Goal: Task Accomplishment & Management: Use online tool/utility

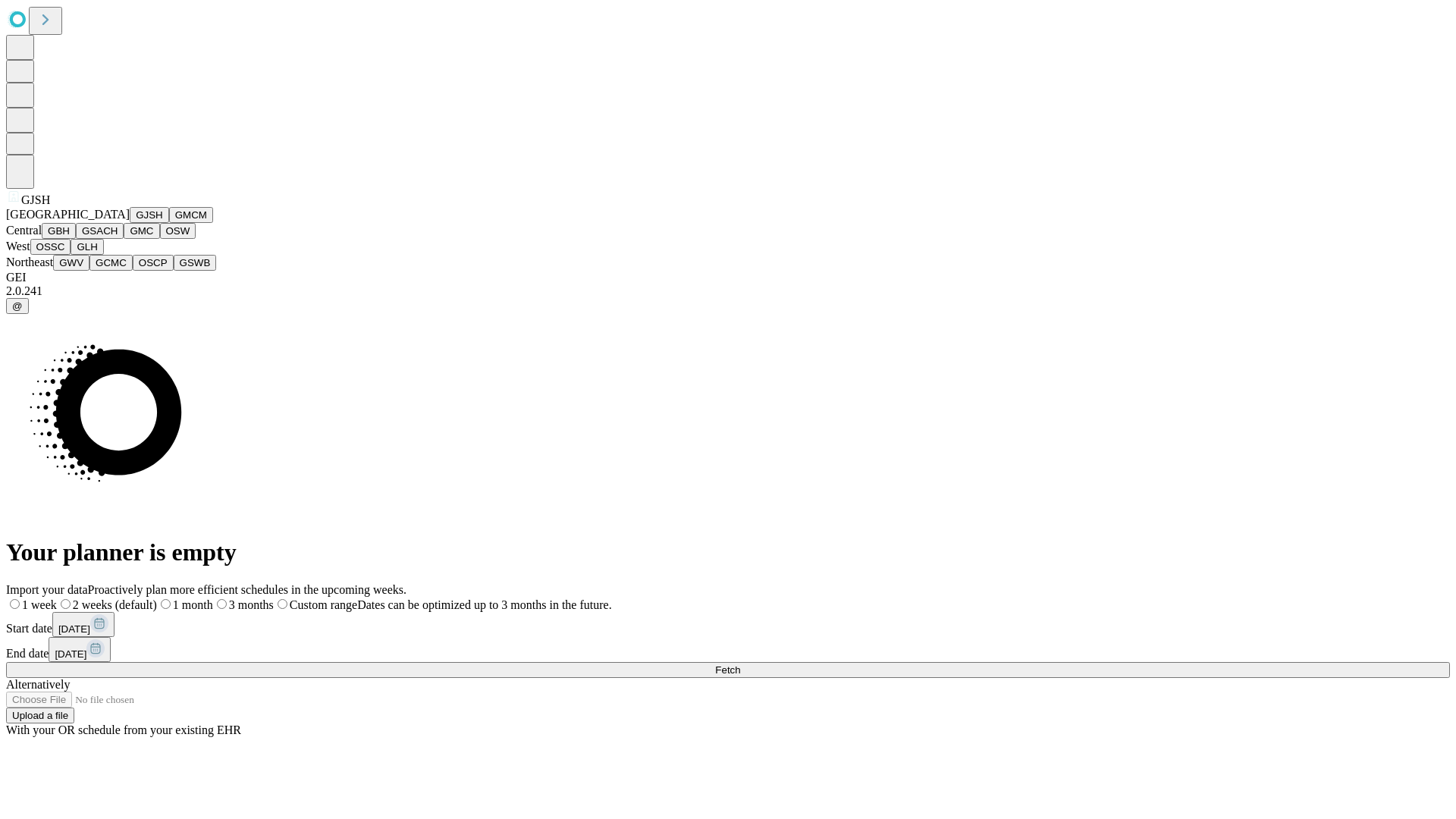
click at [130, 223] on button "GJSH" at bounding box center [149, 215] width 40 height 16
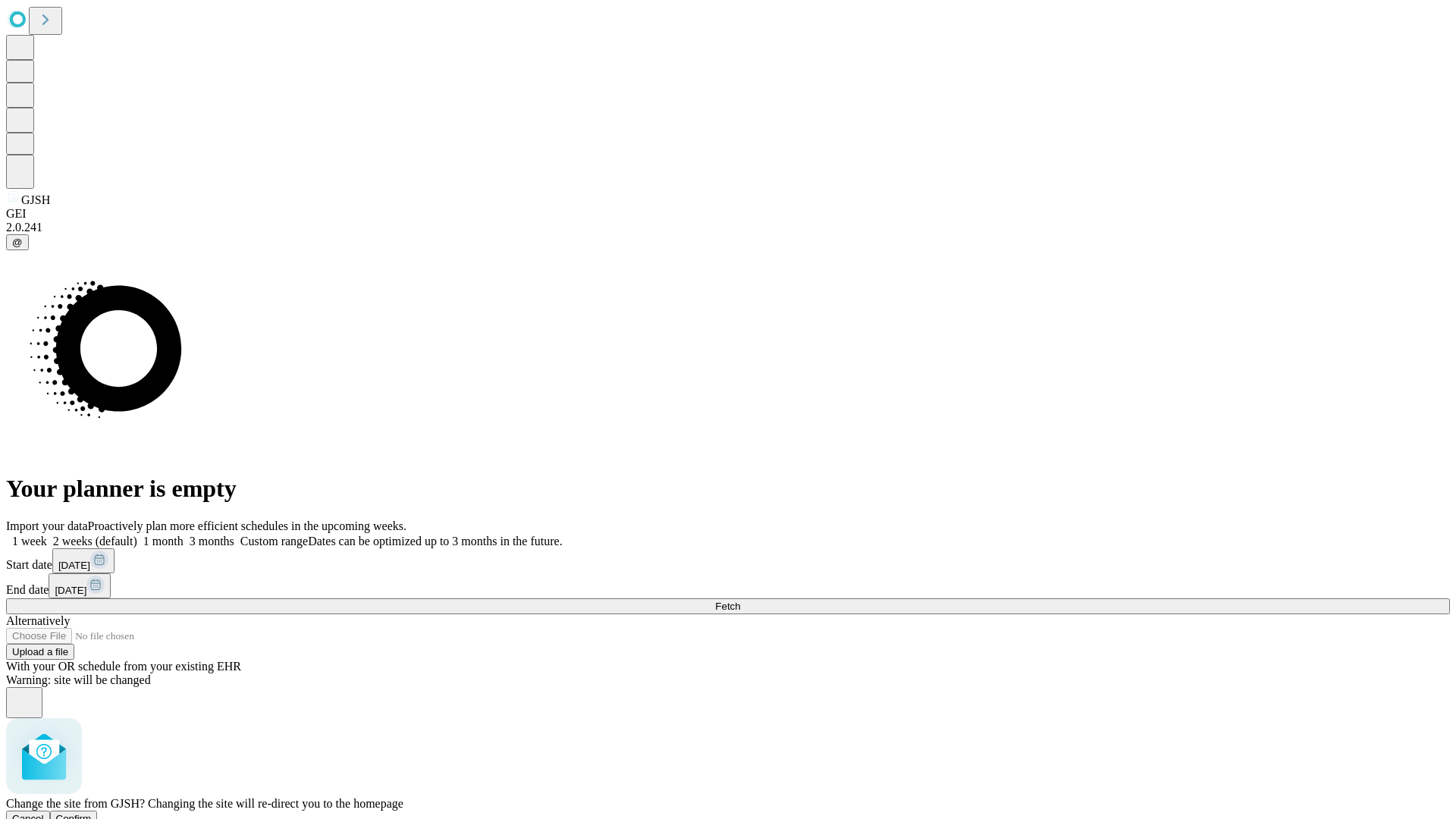
click at [91, 813] on span "Confirm" at bounding box center [74, 818] width 36 height 11
click at [184, 534] on label "1 month" at bounding box center [160, 540] width 47 height 13
click at [740, 600] on span "Fetch" at bounding box center [728, 605] width 25 height 11
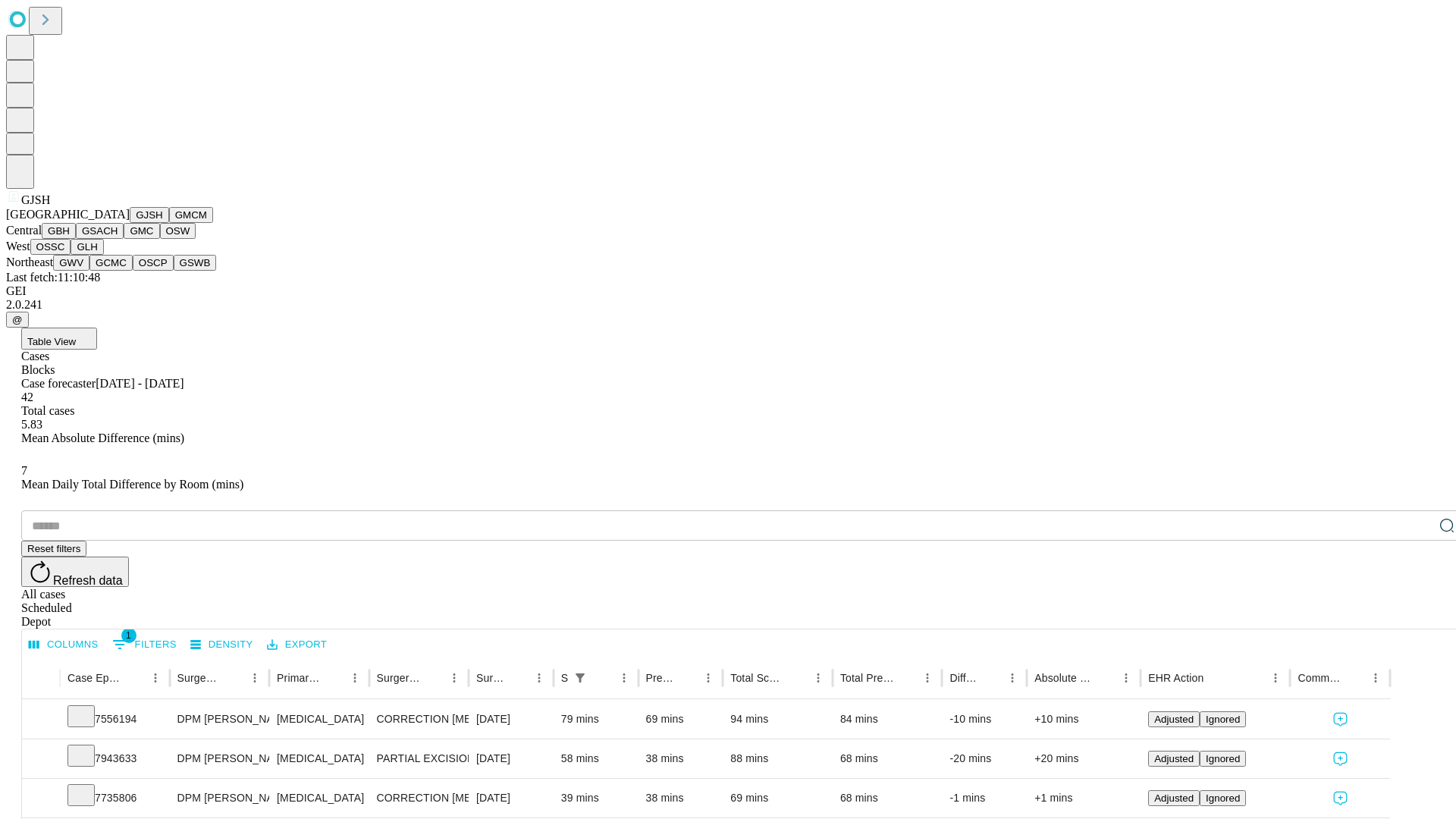
click at [169, 223] on button "GMCM" at bounding box center [191, 215] width 44 height 16
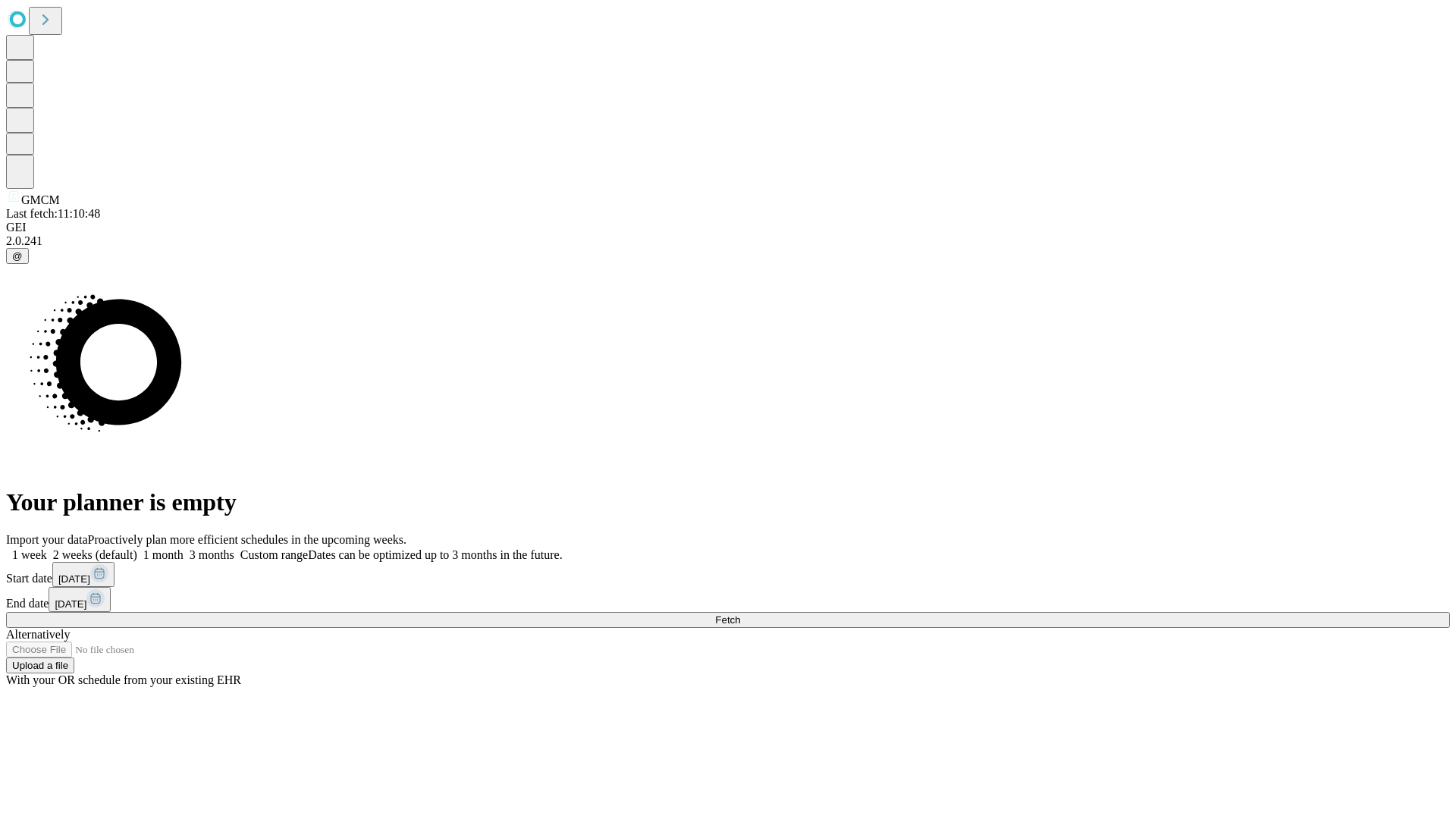
click at [184, 548] on label "1 month" at bounding box center [160, 554] width 47 height 13
click at [740, 614] on span "Fetch" at bounding box center [728, 620] width 25 height 11
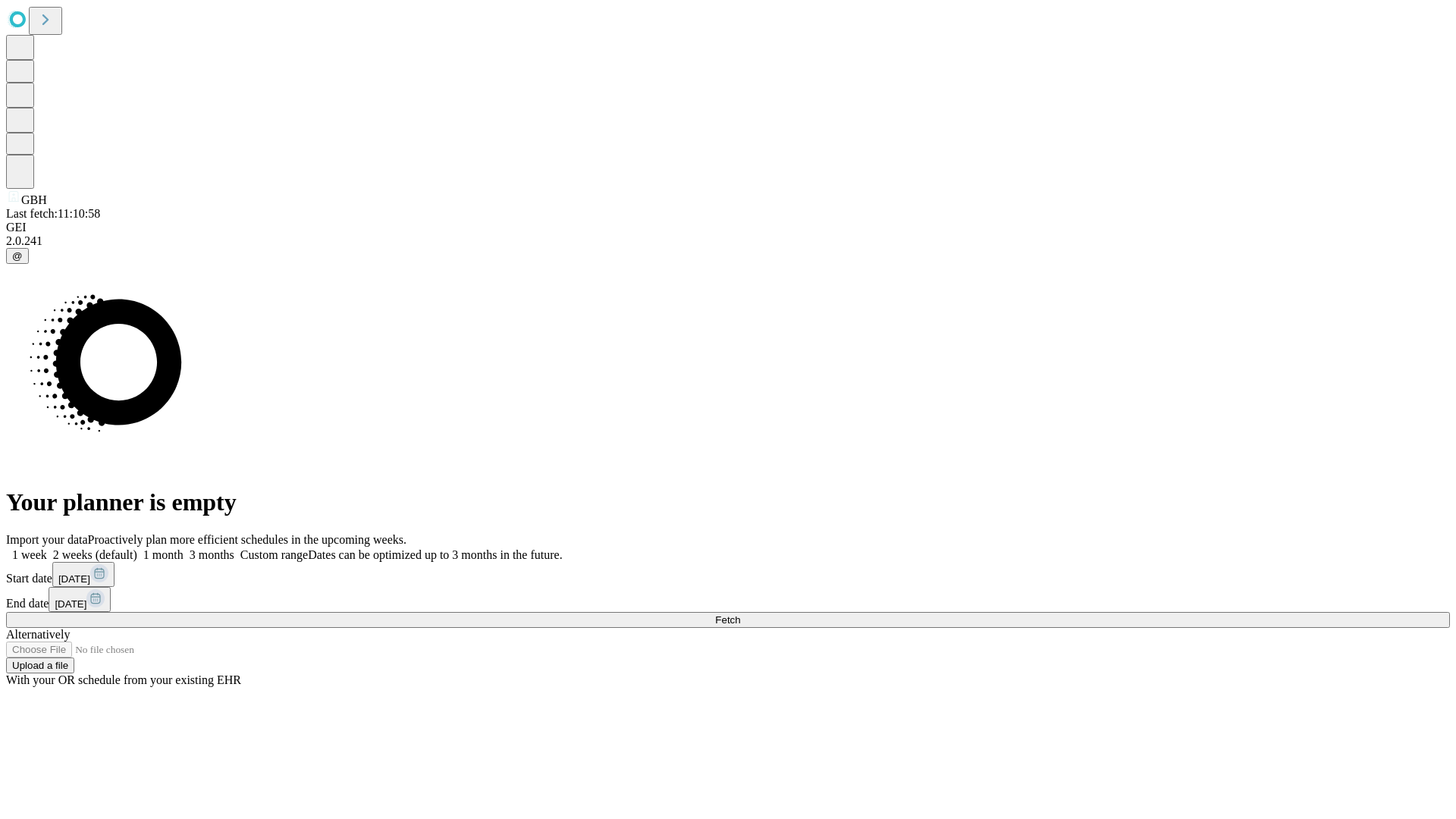
click at [184, 548] on label "1 month" at bounding box center [160, 554] width 47 height 13
click at [740, 614] on span "Fetch" at bounding box center [728, 620] width 25 height 11
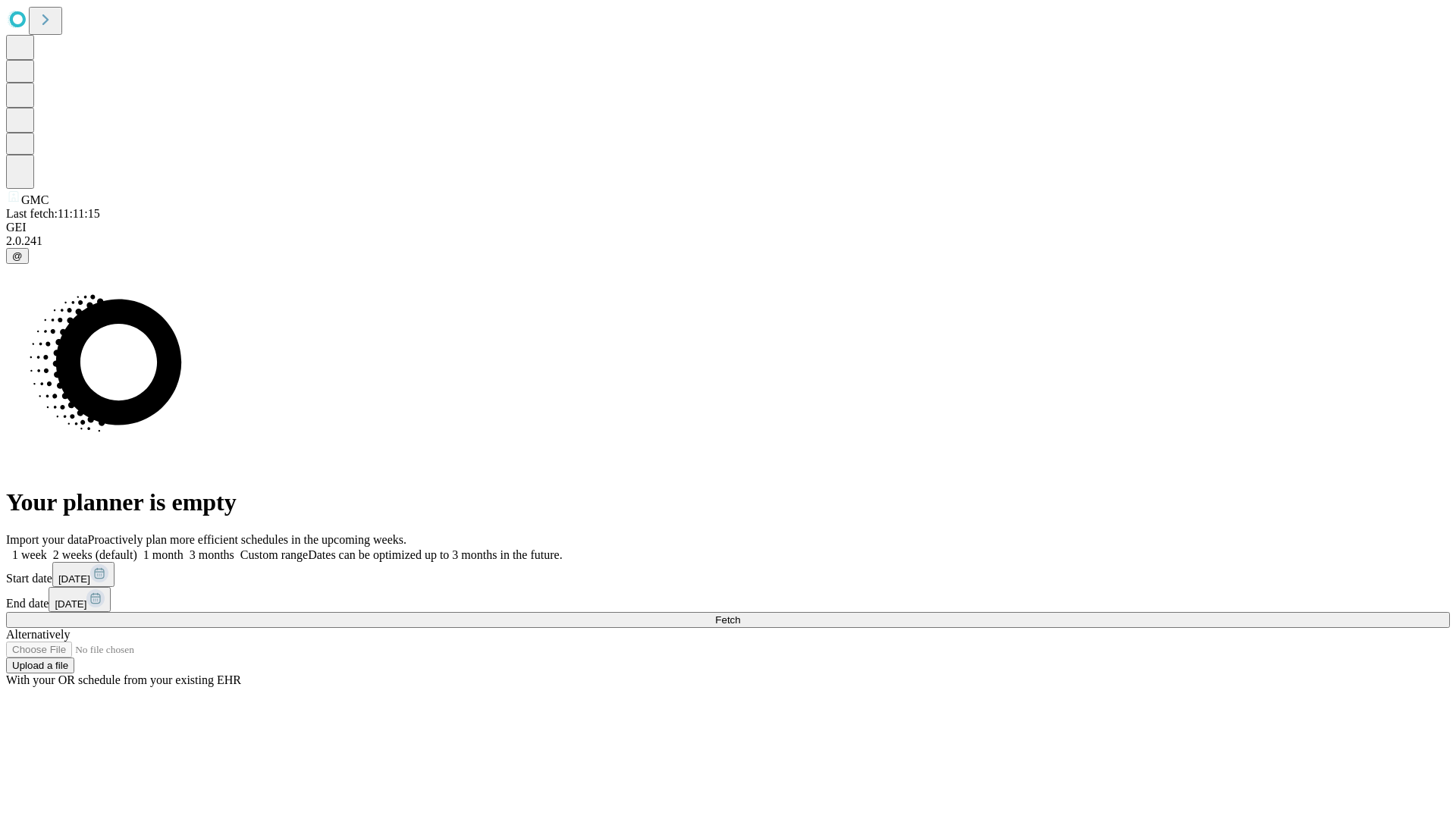
click at [184, 548] on label "1 month" at bounding box center [160, 554] width 47 height 13
click at [740, 614] on span "Fetch" at bounding box center [728, 620] width 25 height 11
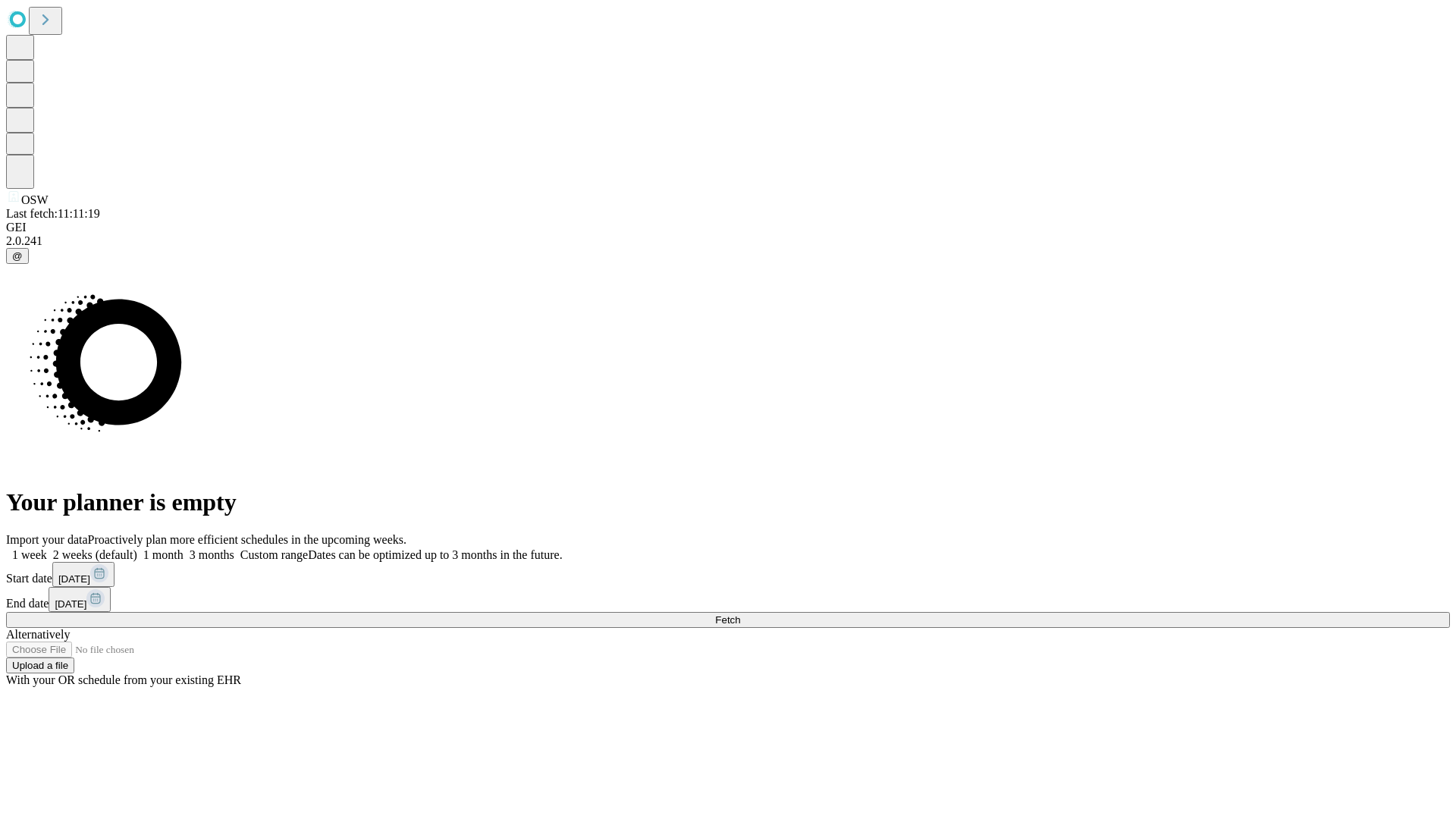
click at [184, 548] on label "1 month" at bounding box center [160, 554] width 47 height 13
click at [740, 614] on span "Fetch" at bounding box center [728, 620] width 25 height 11
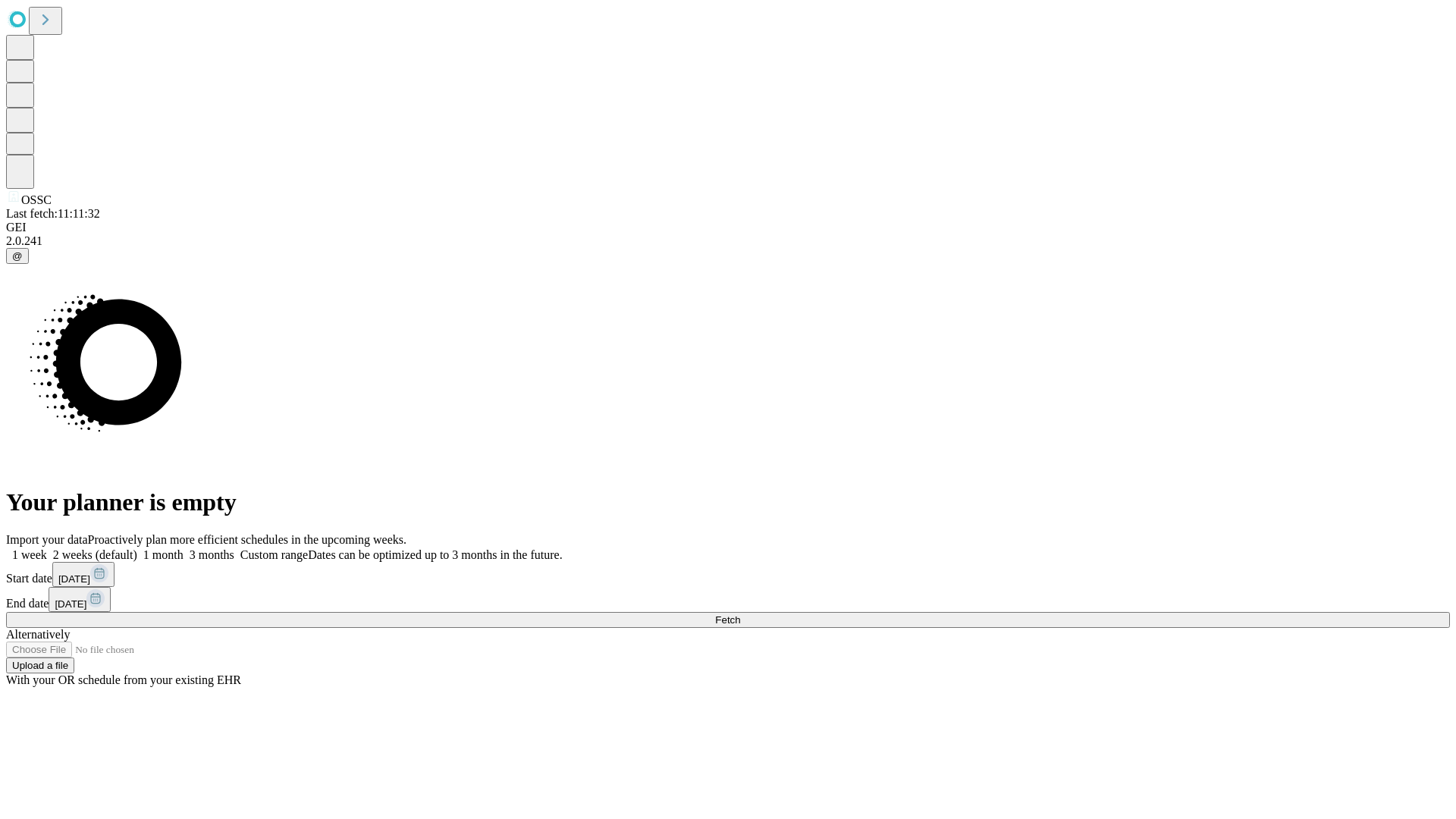
click at [184, 548] on label "1 month" at bounding box center [160, 554] width 47 height 13
click at [740, 614] on span "Fetch" at bounding box center [728, 620] width 25 height 11
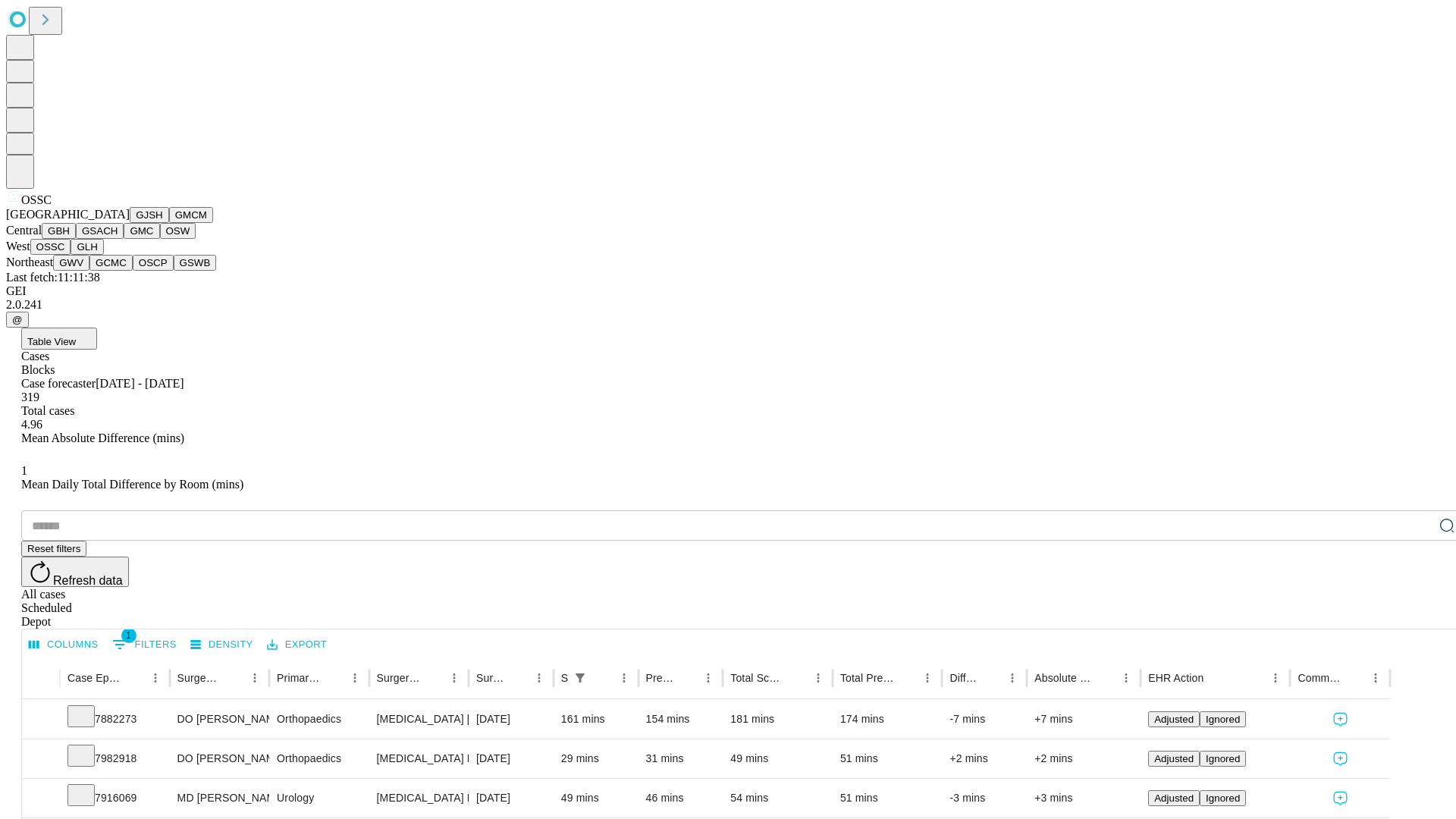
click at [103, 255] on button "GLH" at bounding box center [86, 247] width 33 height 16
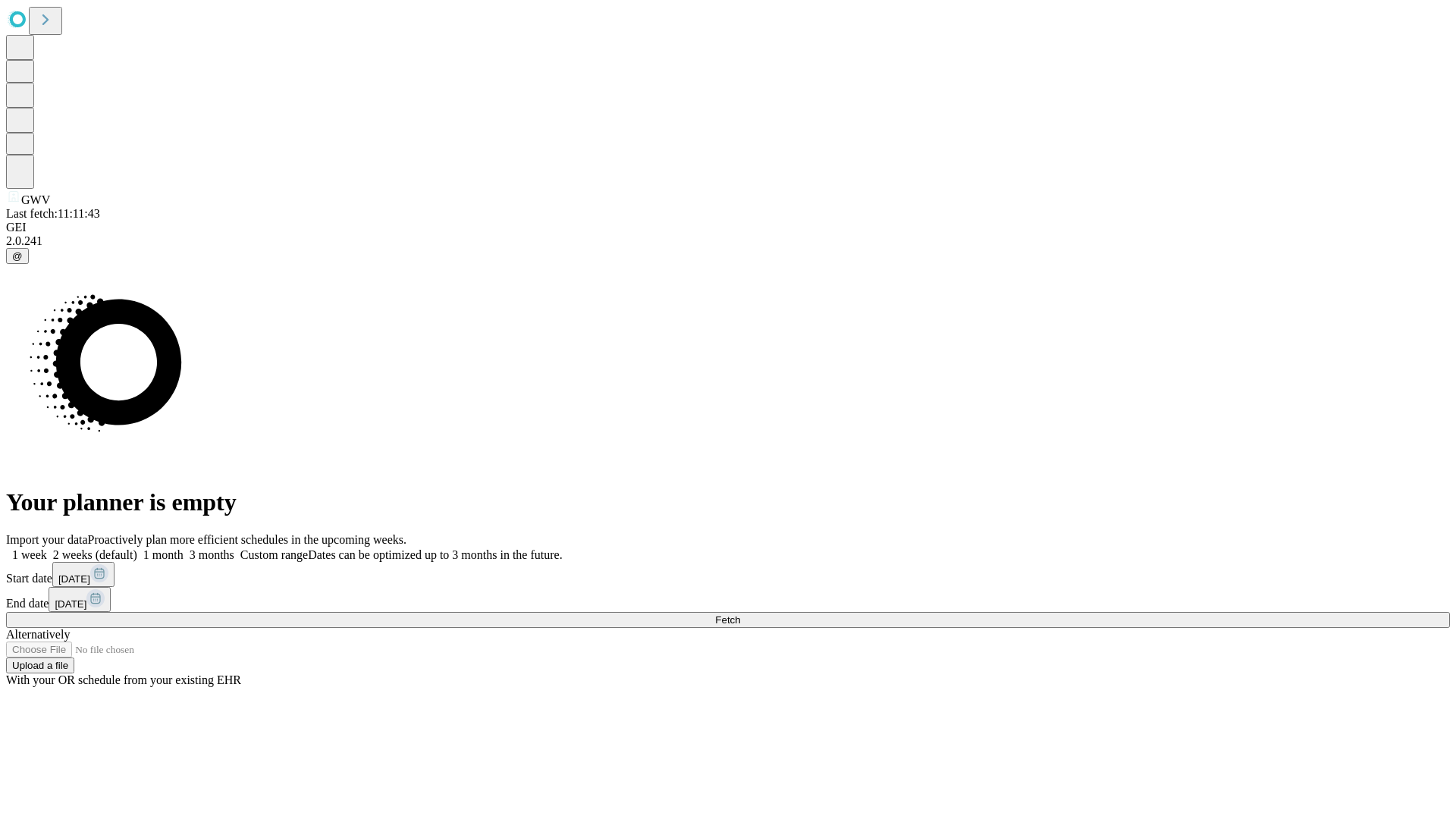
click at [184, 548] on label "1 month" at bounding box center [160, 554] width 47 height 13
click at [740, 614] on span "Fetch" at bounding box center [728, 620] width 25 height 11
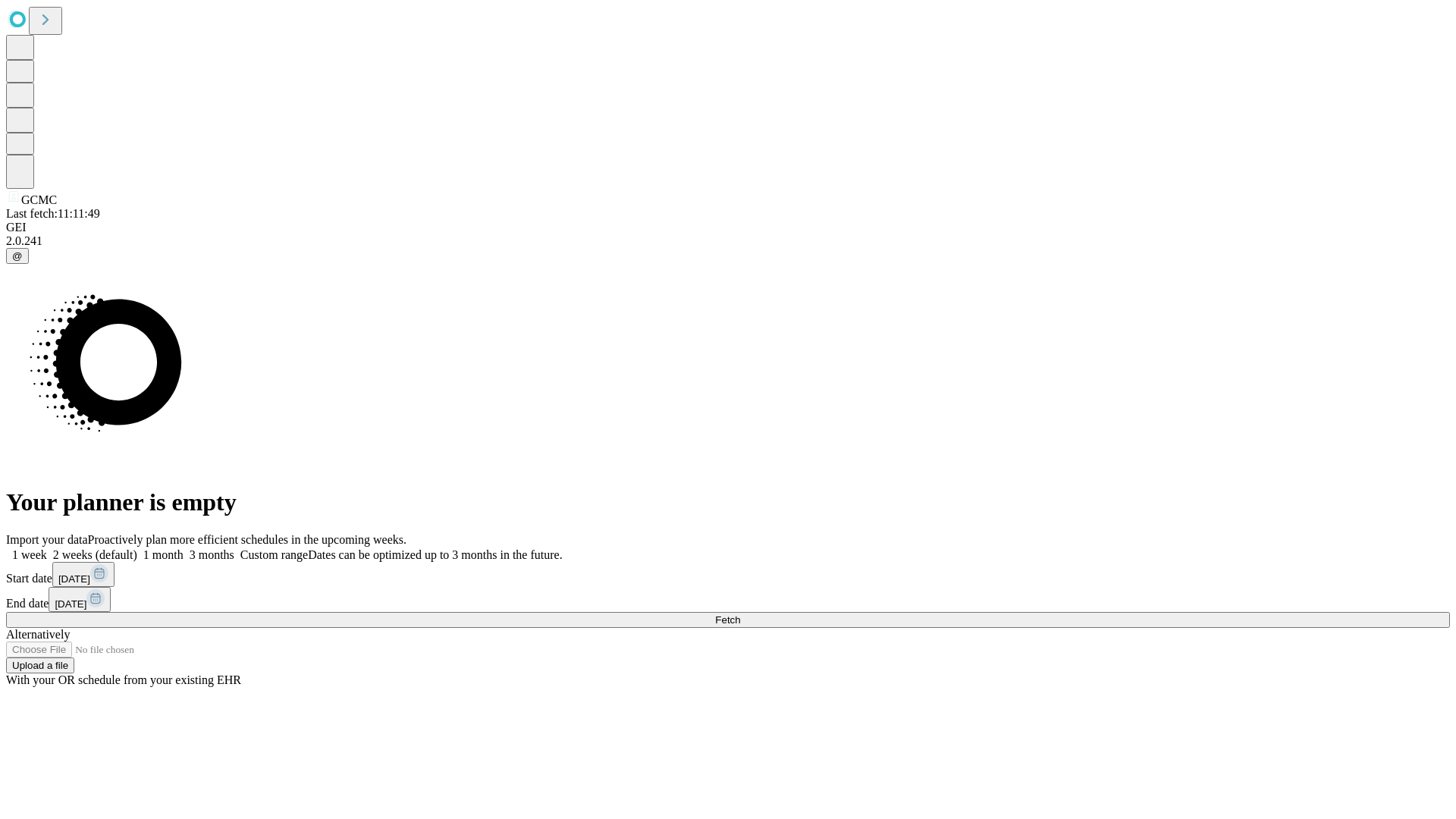
click at [184, 548] on label "1 month" at bounding box center [160, 554] width 47 height 13
click at [740, 614] on span "Fetch" at bounding box center [728, 620] width 25 height 11
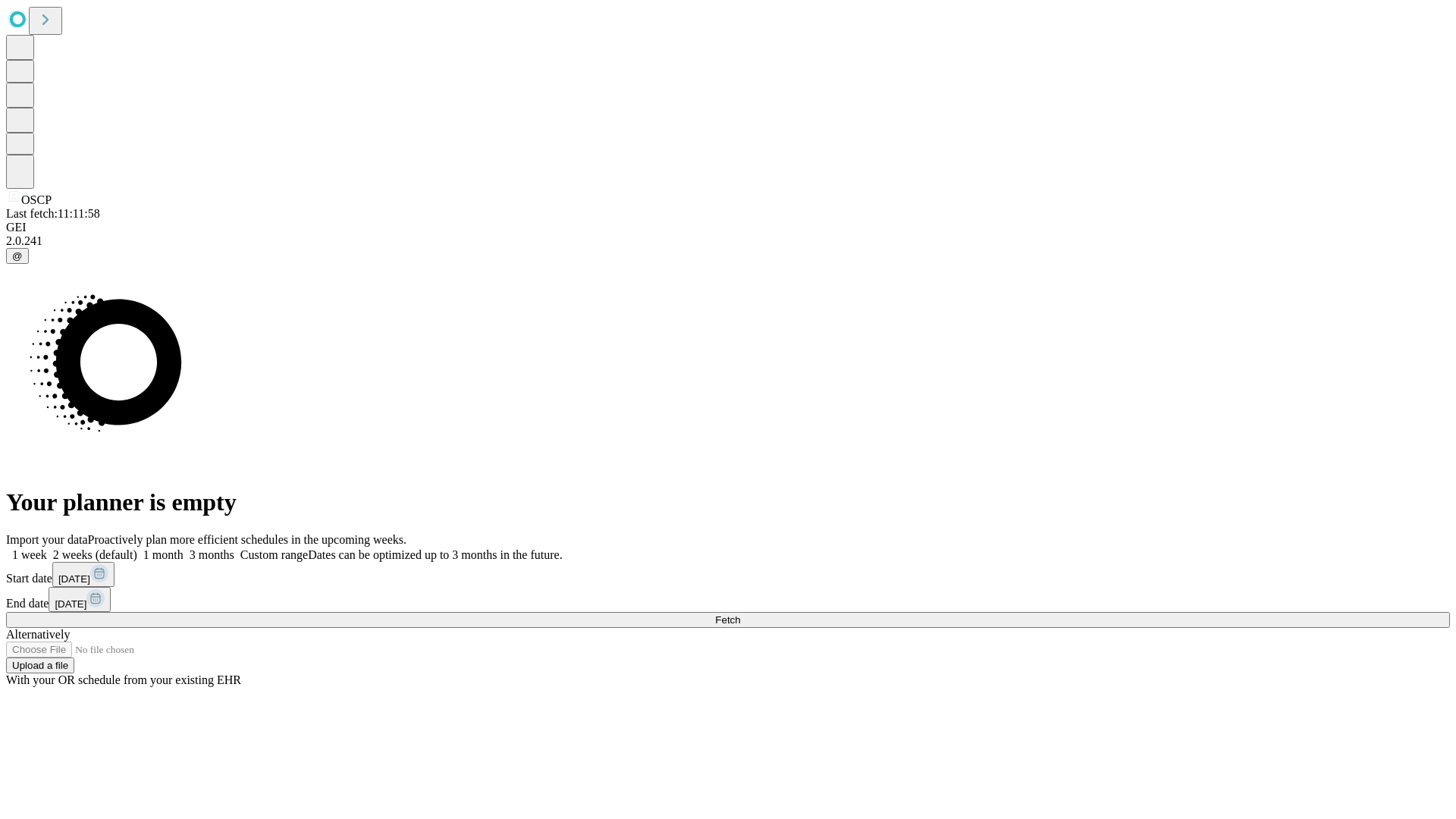
click at [184, 548] on label "1 month" at bounding box center [160, 554] width 47 height 13
click at [740, 614] on span "Fetch" at bounding box center [728, 620] width 25 height 11
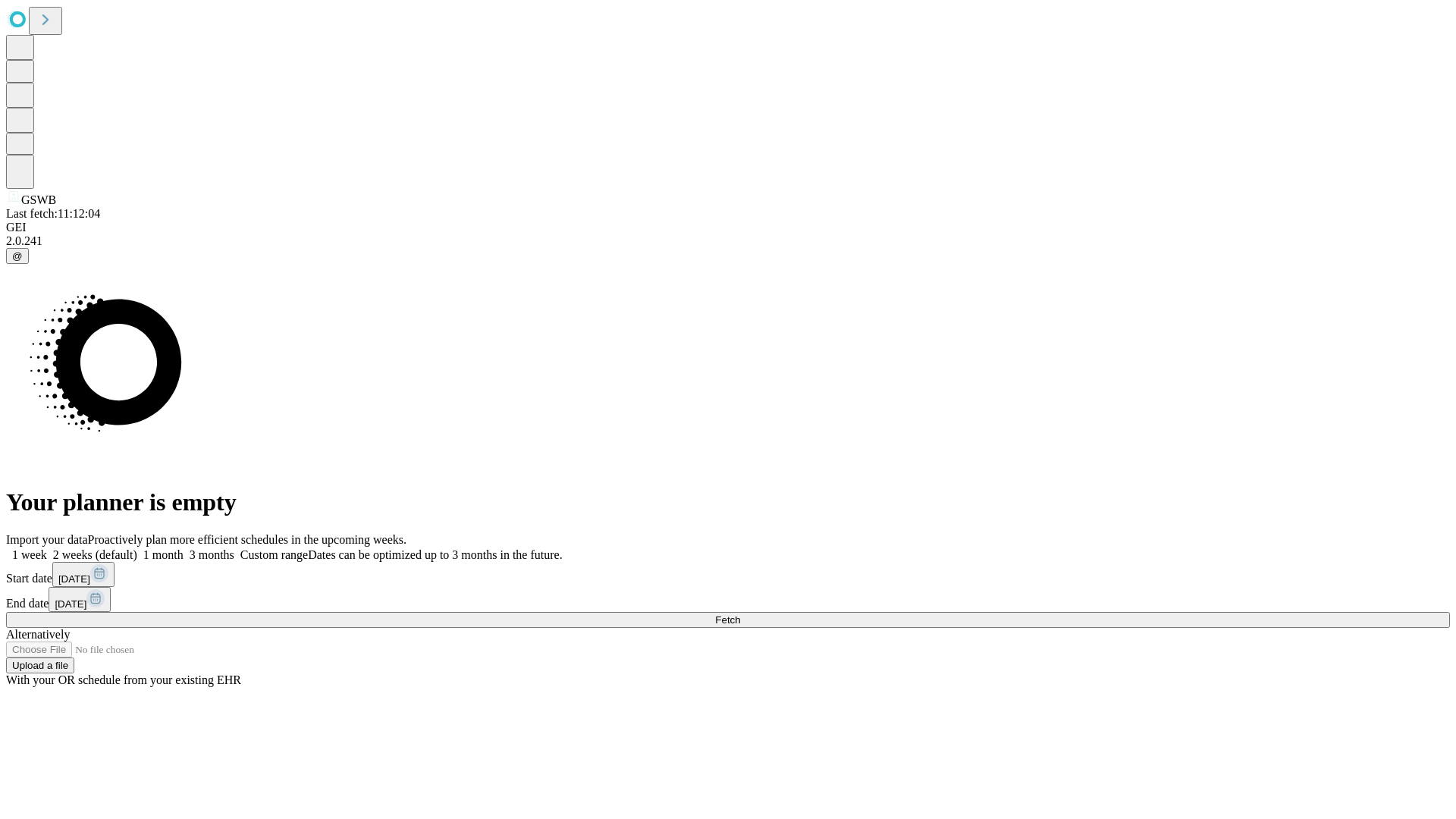
click at [184, 548] on label "1 month" at bounding box center [160, 554] width 47 height 13
click at [740, 614] on span "Fetch" at bounding box center [728, 620] width 25 height 11
